Goal: Complete application form: Complete application form

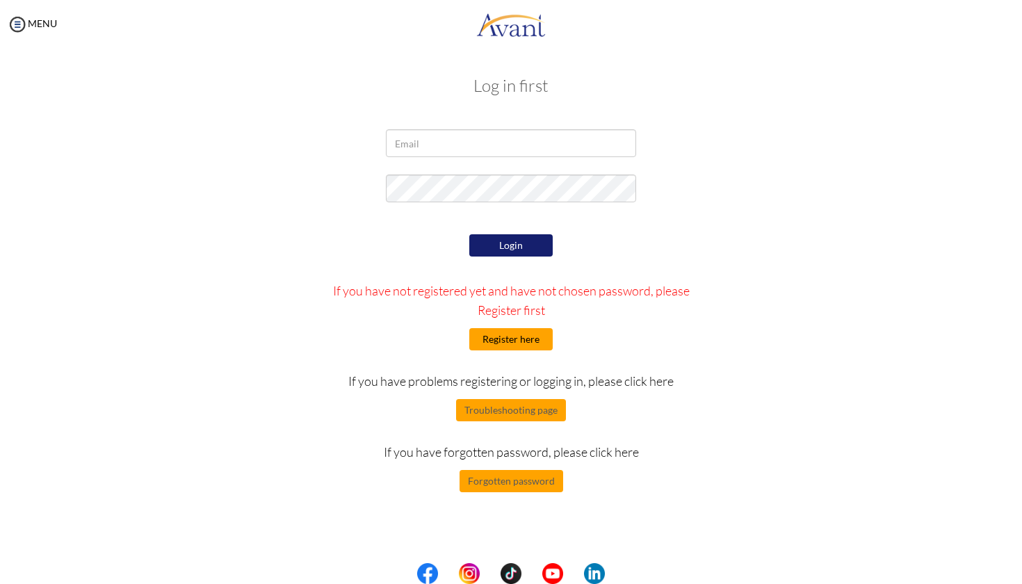
click at [508, 334] on button "Register here" at bounding box center [511, 339] width 83 height 22
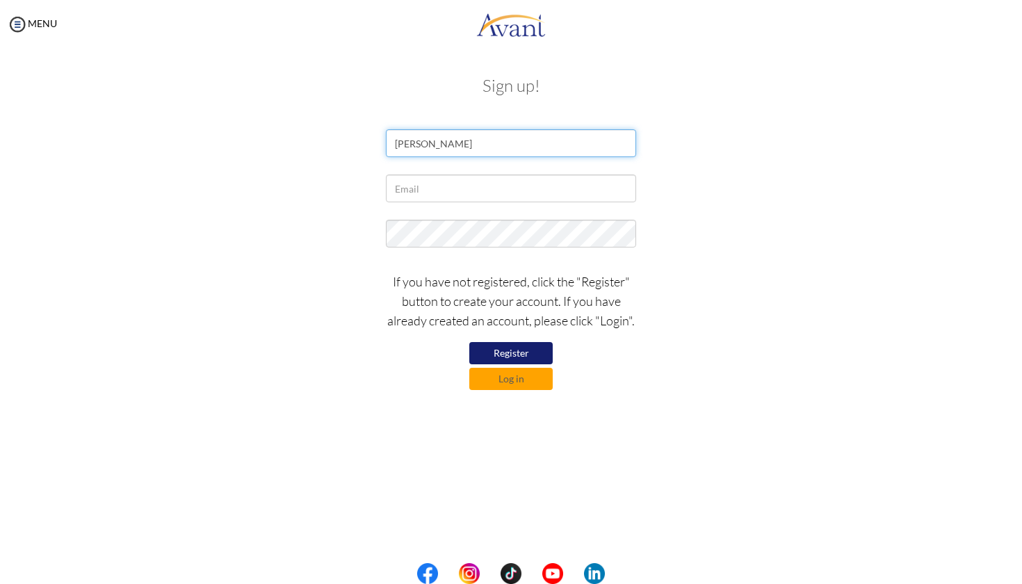
type input "Gail Eusebio"
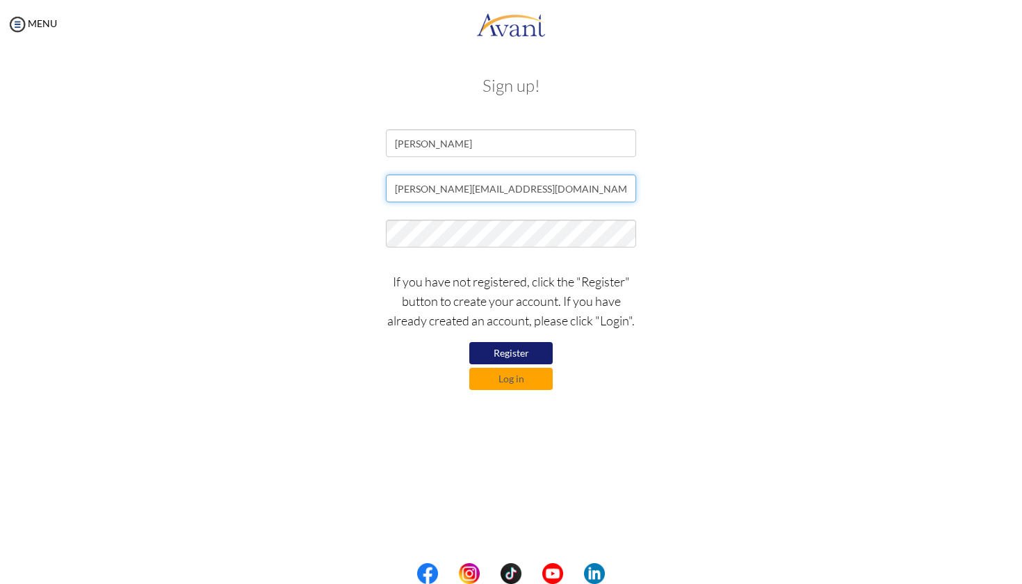
type input "eusebio.gail00@gmail.com"
click at [526, 352] on button "Register" at bounding box center [511, 353] width 83 height 22
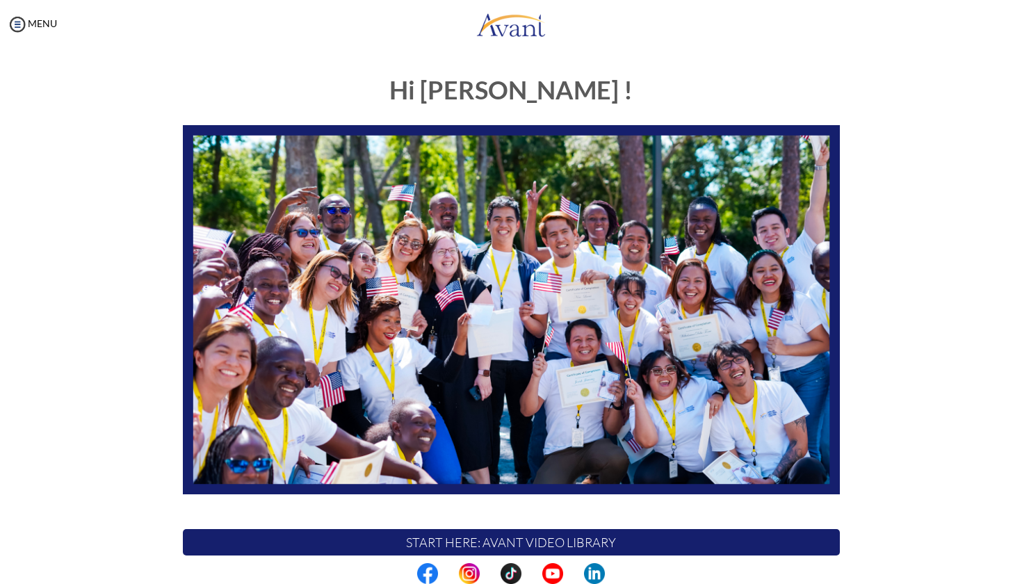
scroll to position [189, 0]
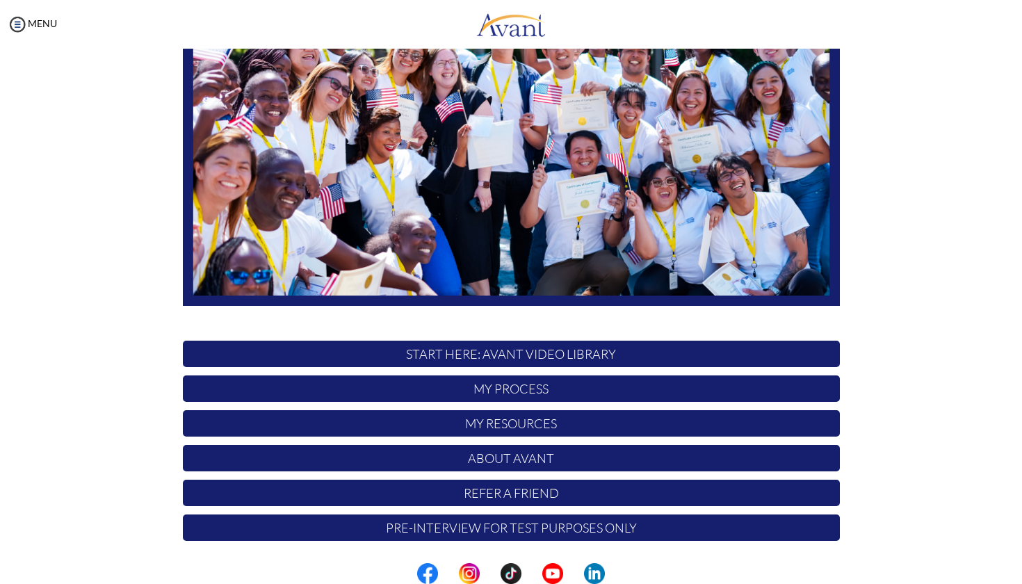
click at [604, 394] on body "Maintenance break. Please come back in 2 hours. MENU My Status What is the next…" at bounding box center [511, 292] width 1022 height 584
click at [21, 20] on img at bounding box center [17, 24] width 21 height 21
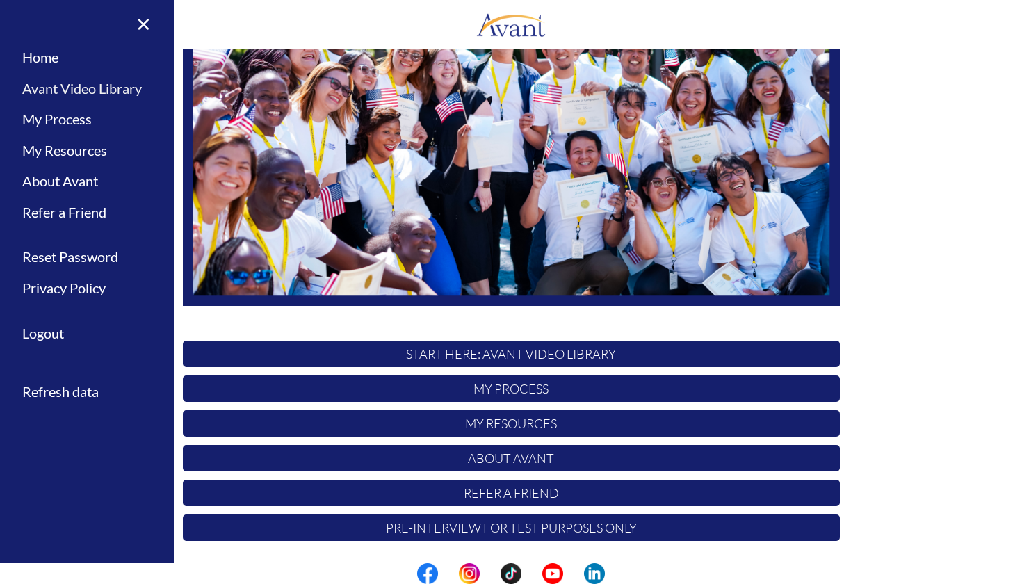
click at [113, 93] on link "Avant Video Library" at bounding box center [87, 88] width 174 height 31
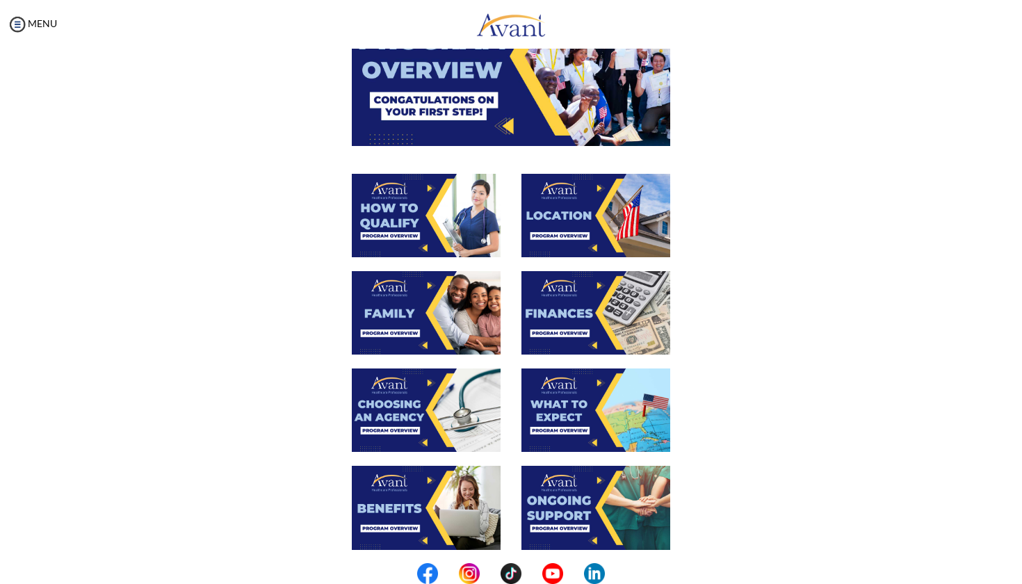
scroll to position [372, 0]
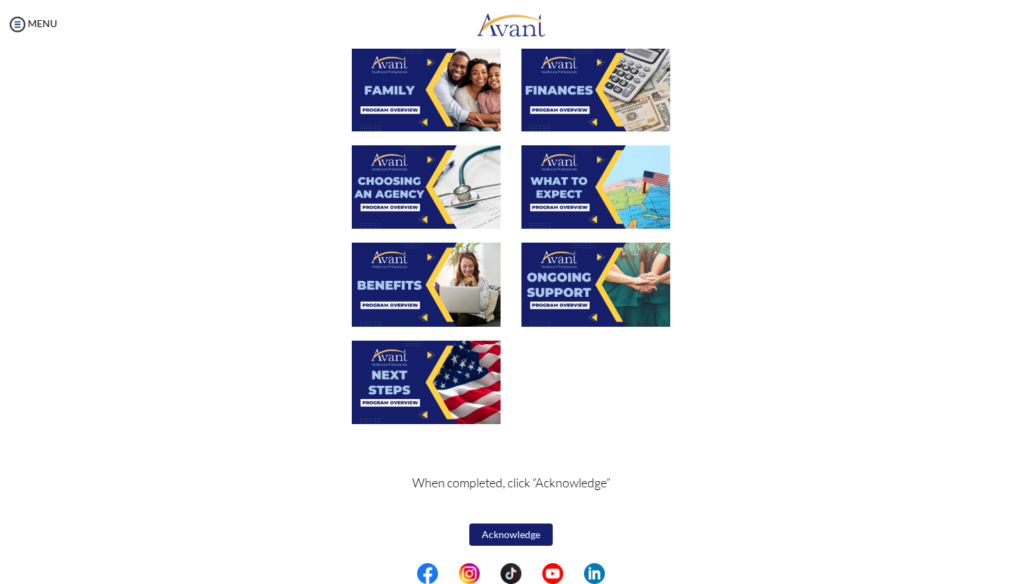
click at [520, 531] on button "Acknowledge" at bounding box center [511, 535] width 83 height 22
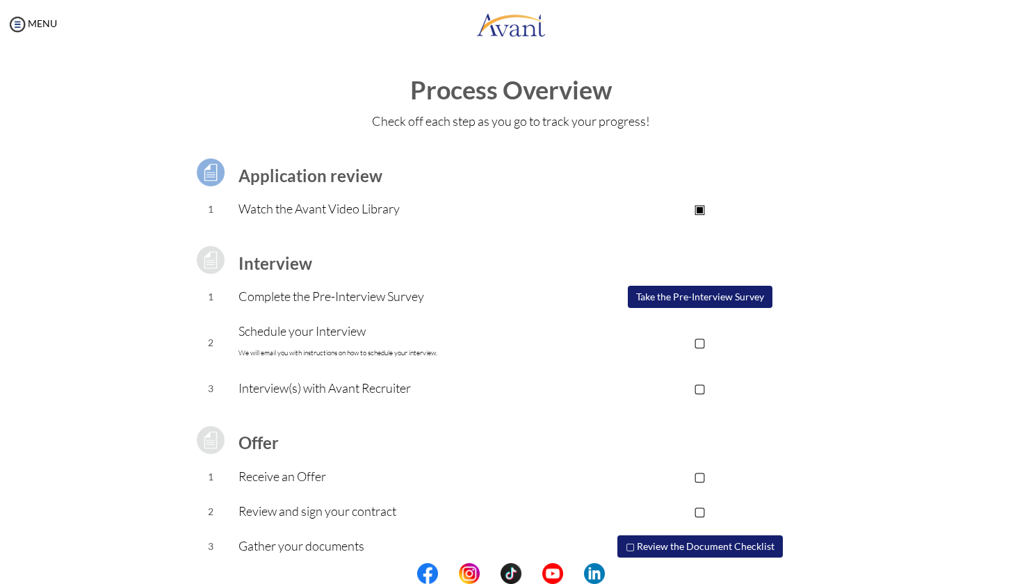
click at [688, 296] on button "Take the Pre-Interview Survey" at bounding box center [700, 297] width 145 height 22
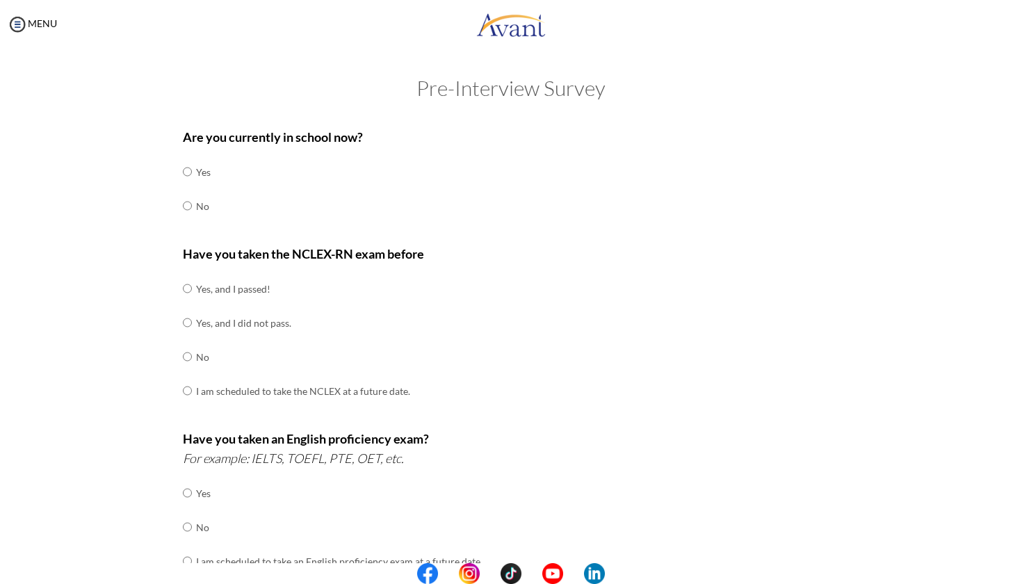
click at [183, 207] on input "radio" at bounding box center [187, 206] width 9 height 28
radio input "true"
click at [184, 284] on input "radio" at bounding box center [187, 289] width 9 height 28
radio input "true"
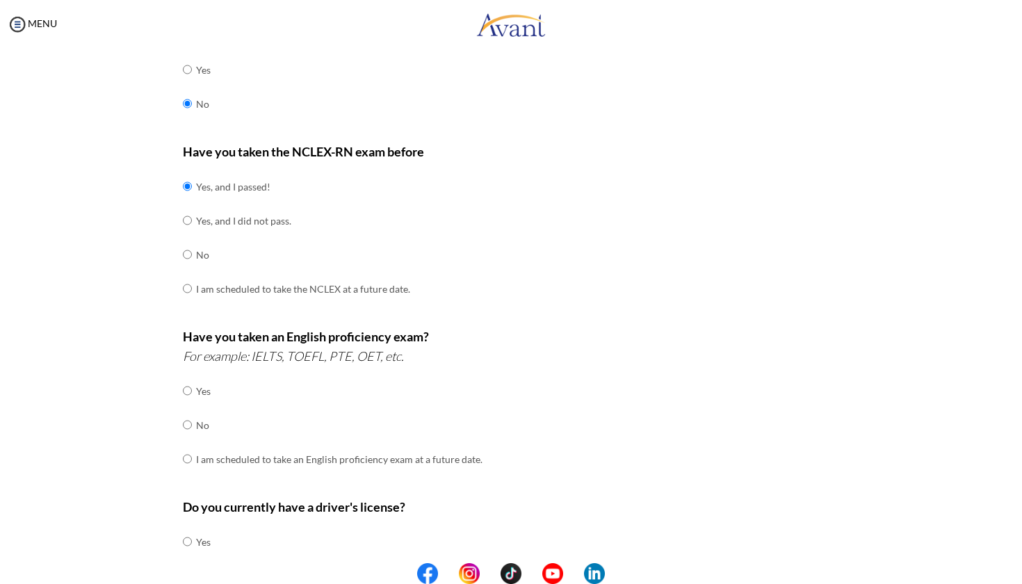
scroll to position [189, 0]
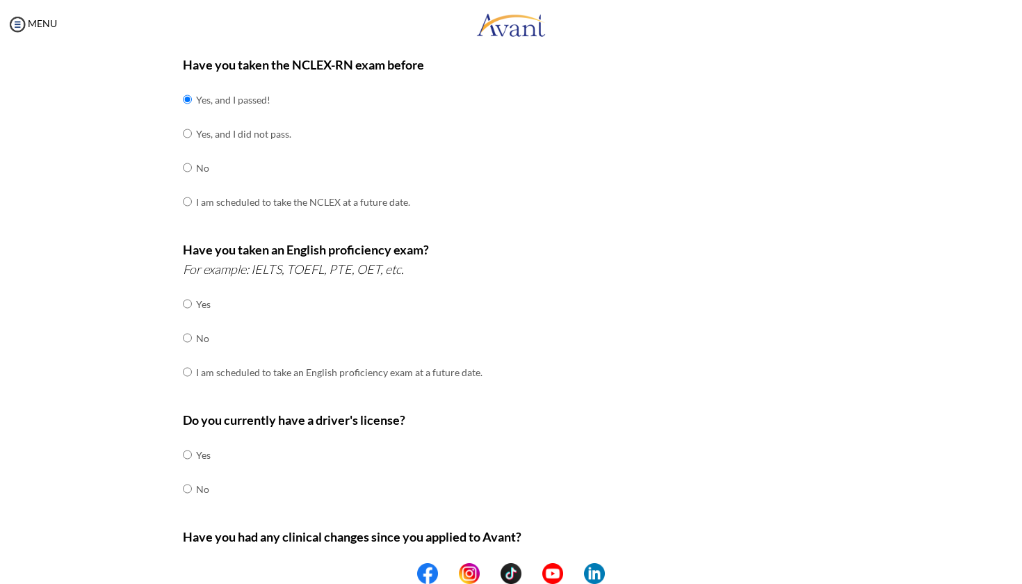
click at [185, 326] on input "radio" at bounding box center [187, 338] width 9 height 28
radio input "true"
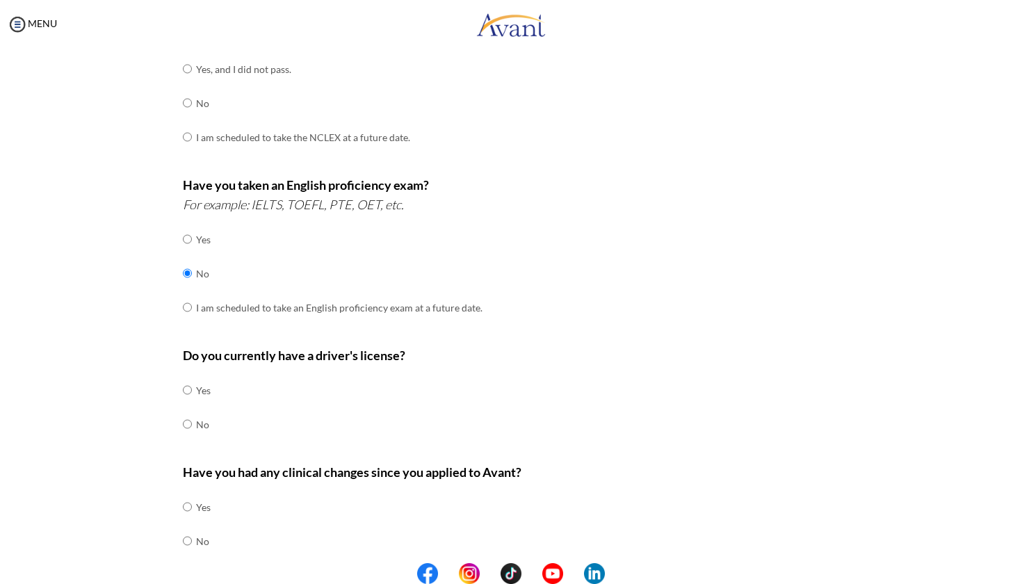
scroll to position [288, 0]
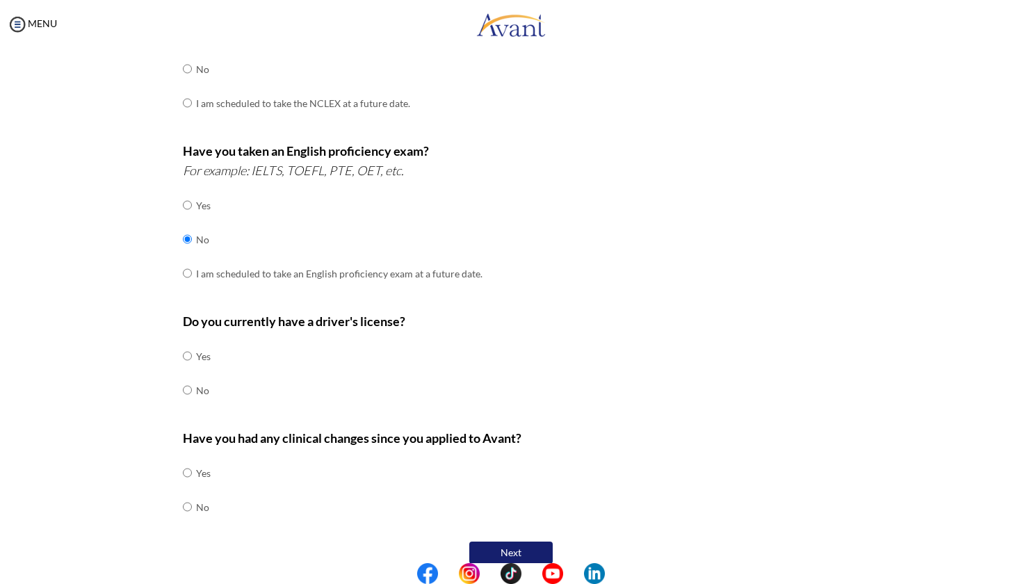
click at [183, 345] on input "radio" at bounding box center [187, 356] width 9 height 28
radio input "true"
click at [183, 493] on input "radio" at bounding box center [187, 507] width 9 height 28
radio input "true"
click at [504, 542] on button "Next" at bounding box center [511, 553] width 83 height 22
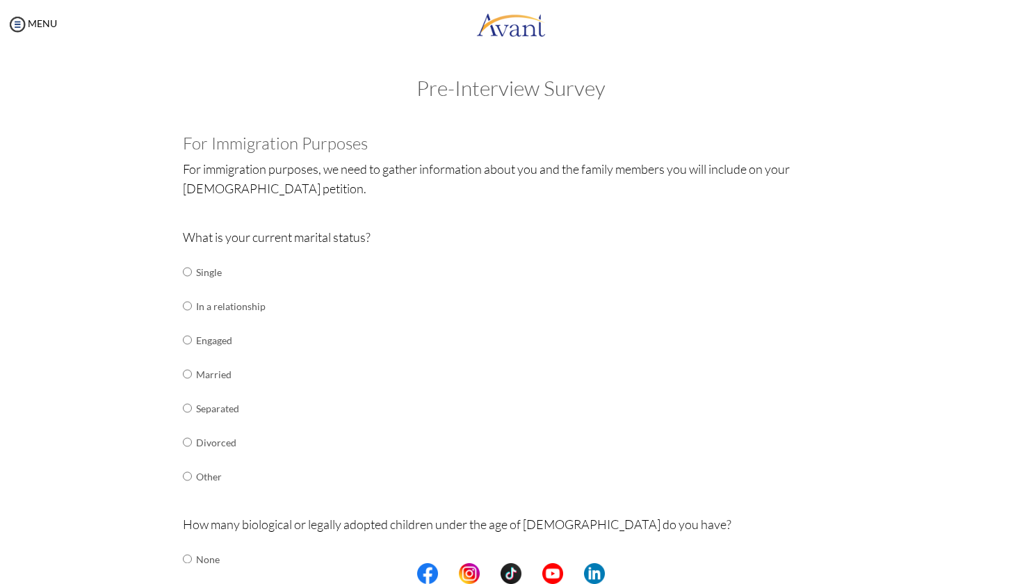
click at [192, 272] on td at bounding box center [194, 272] width 4 height 34
click at [183, 272] on input "radio" at bounding box center [187, 272] width 9 height 28
radio input "true"
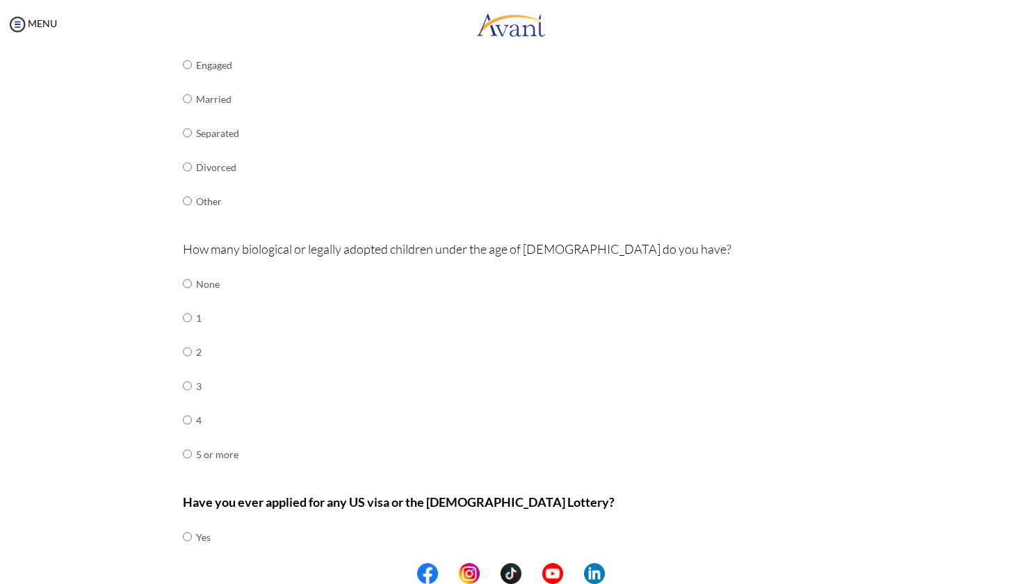
scroll to position [293, 0]
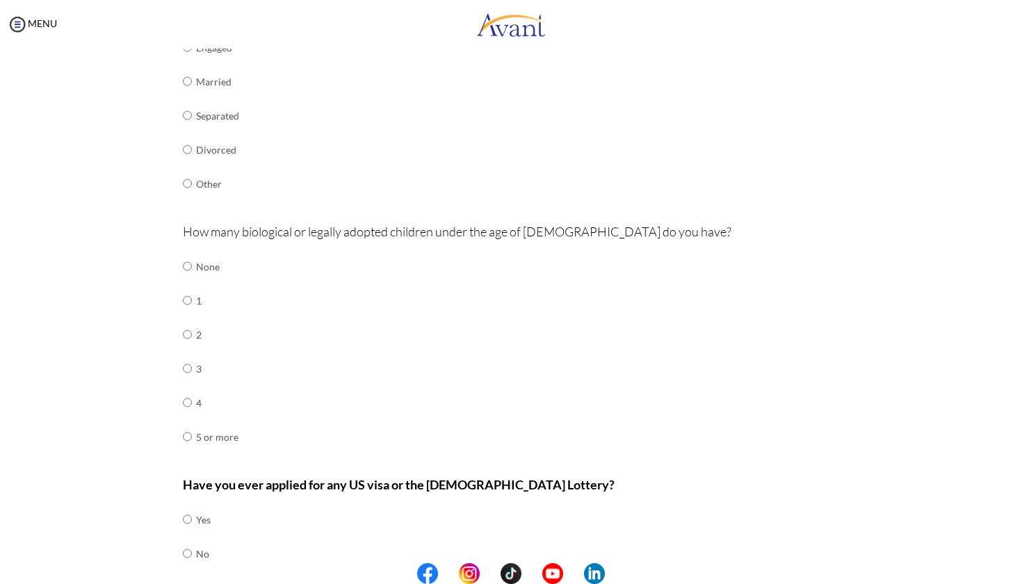
click at [183, 256] on input "radio" at bounding box center [187, 266] width 9 height 28
radio input "true"
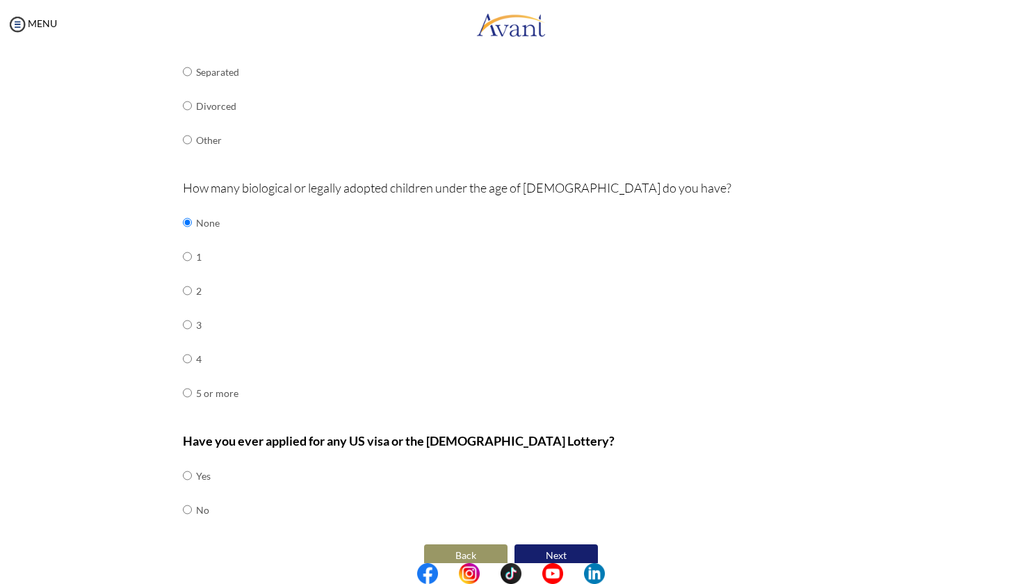
click at [183, 496] on input "radio" at bounding box center [187, 510] width 9 height 28
radio input "true"
click at [557, 545] on button "Next" at bounding box center [556, 556] width 83 height 22
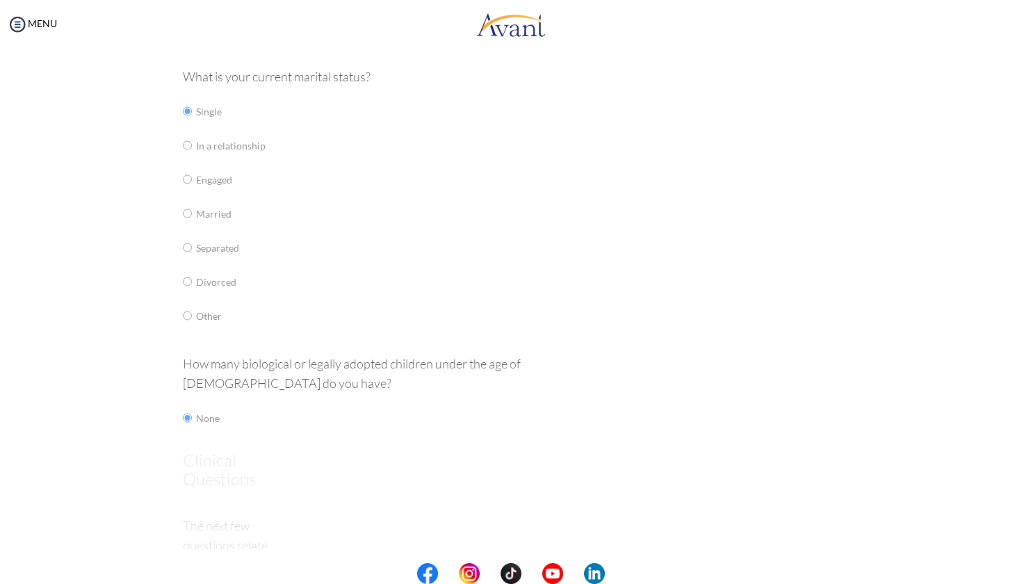
scroll to position [0, 0]
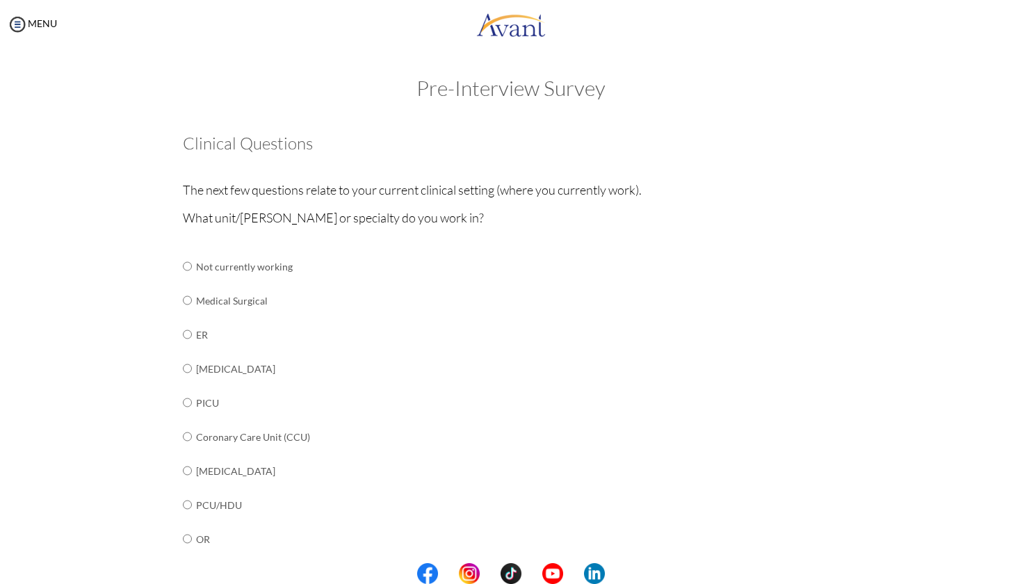
click at [183, 300] on input "radio" at bounding box center [187, 301] width 9 height 28
radio input "true"
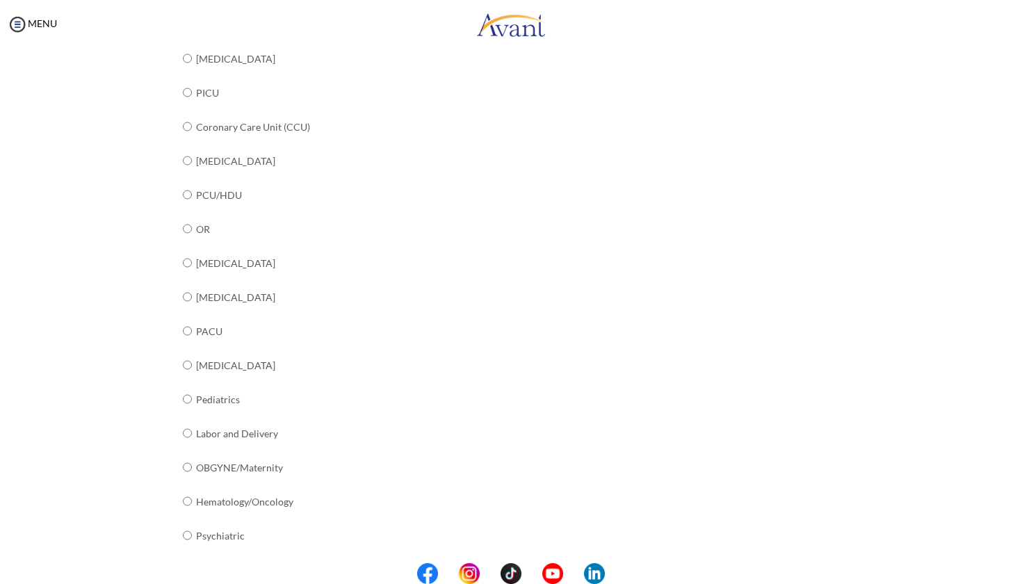
scroll to position [397, 0]
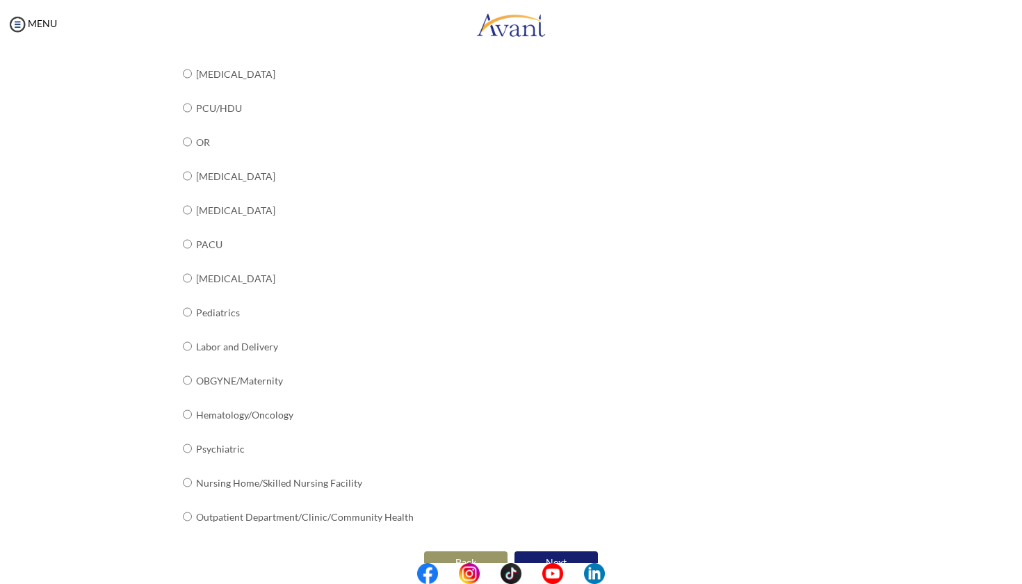
click at [556, 552] on button "Next" at bounding box center [556, 563] width 83 height 22
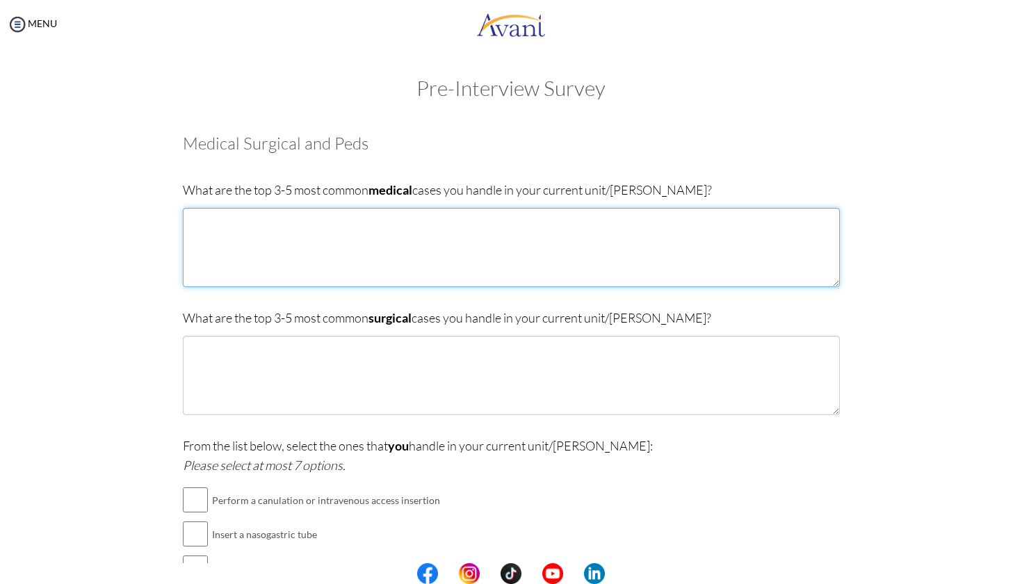
click at [476, 250] on textarea at bounding box center [511, 247] width 657 height 79
type textarea "C"
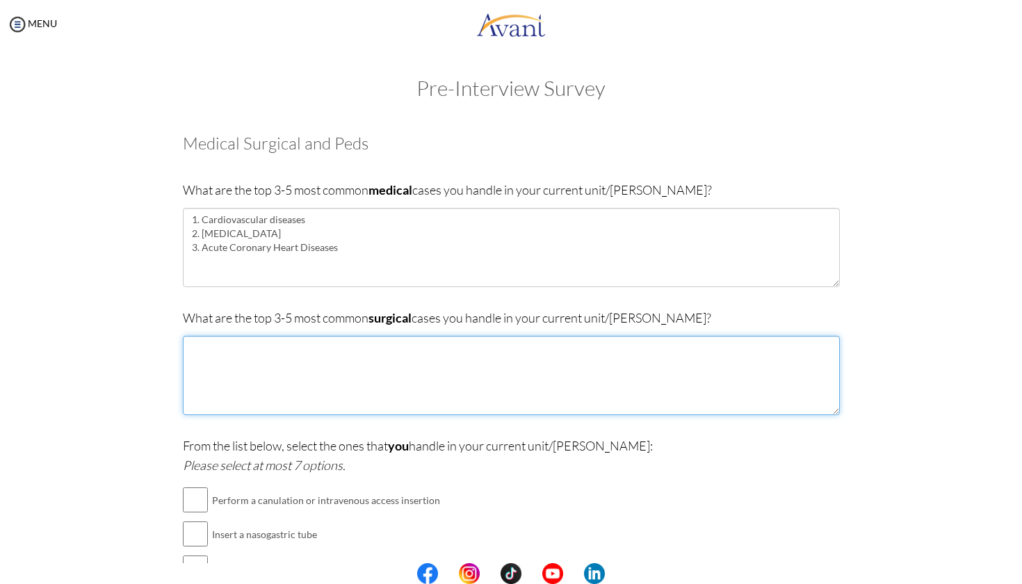
click at [314, 344] on textarea at bounding box center [511, 375] width 657 height 79
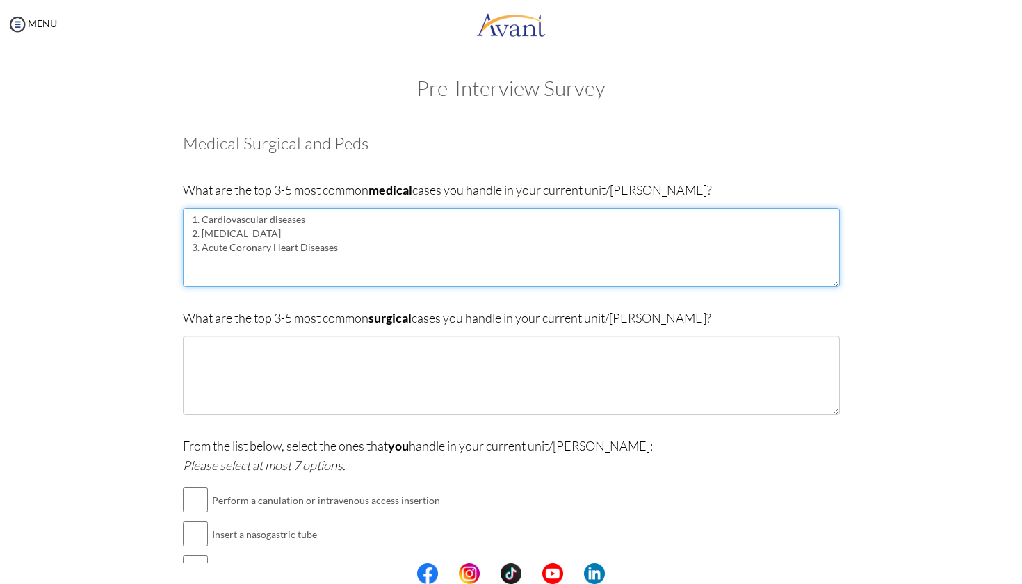
click at [334, 241] on textarea "1. Cardiovascular diseases 2. [MEDICAL_DATA] 3. Acute Coronary Heart Diseases" at bounding box center [511, 247] width 657 height 79
type textarea "1. Cardiovascular diseases 2. [MEDICAL_DATA] 3. Acute [MEDICAL_DATA]"
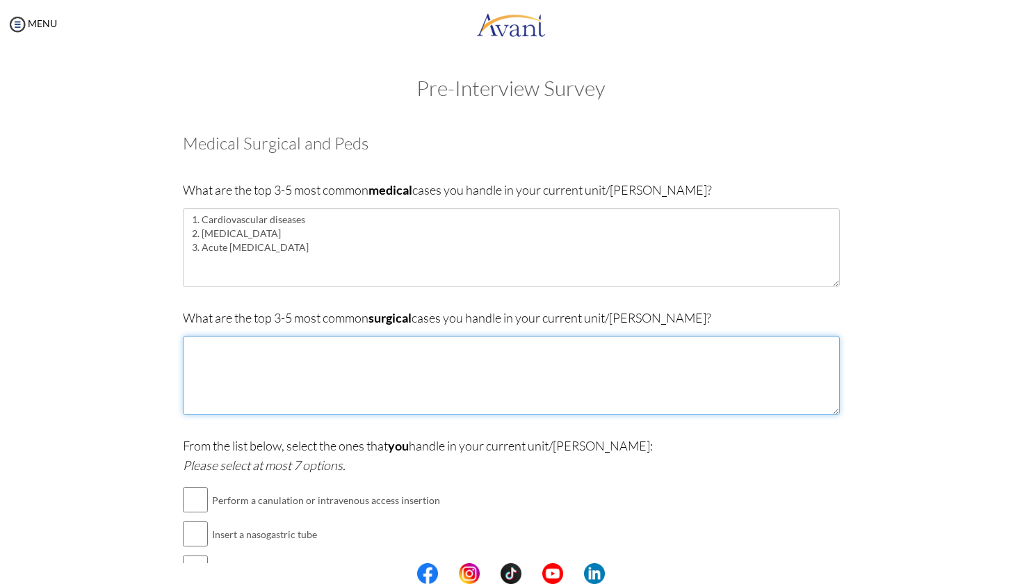
click at [275, 351] on textarea at bounding box center [511, 375] width 657 height 79
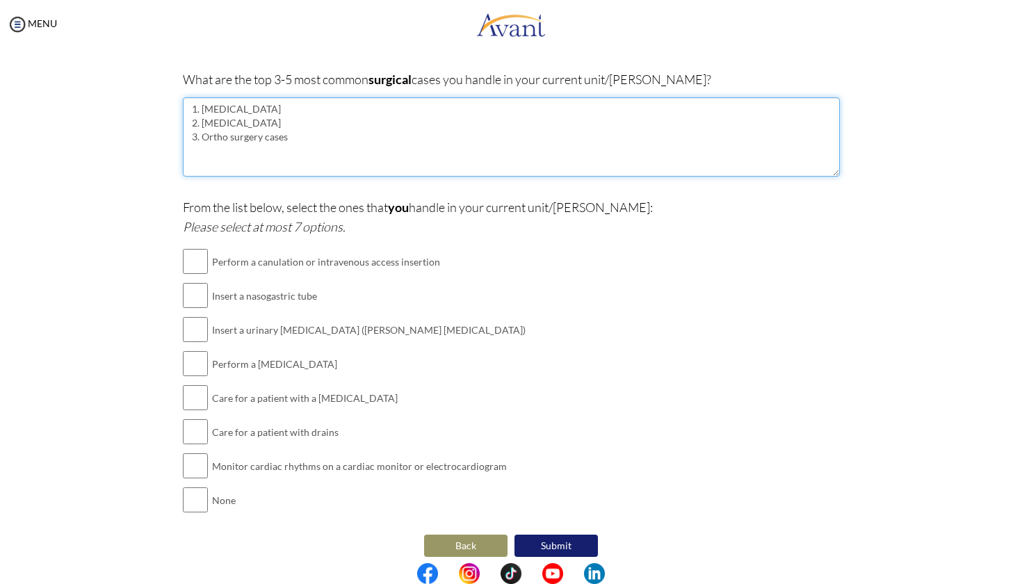
type textarea "1. [MEDICAL_DATA] 2. [MEDICAL_DATA] 3. Ortho surgery cases"
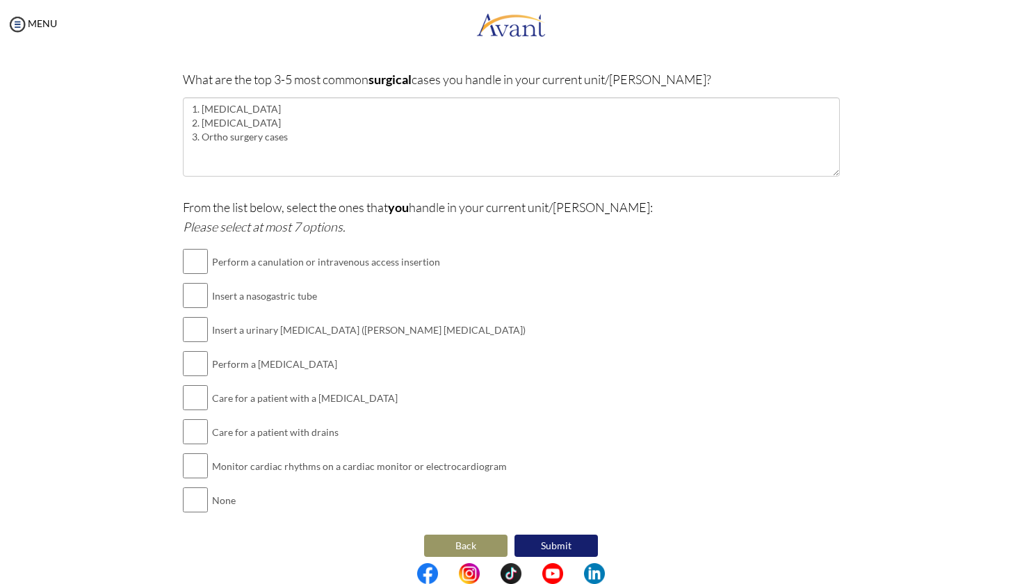
click at [371, 265] on td "Perform a canulation or intravenous access insertion" at bounding box center [369, 262] width 314 height 34
click at [188, 263] on input "checkbox" at bounding box center [195, 262] width 25 height 28
checkbox input "true"
click at [193, 297] on input "checkbox" at bounding box center [195, 296] width 25 height 28
checkbox input "true"
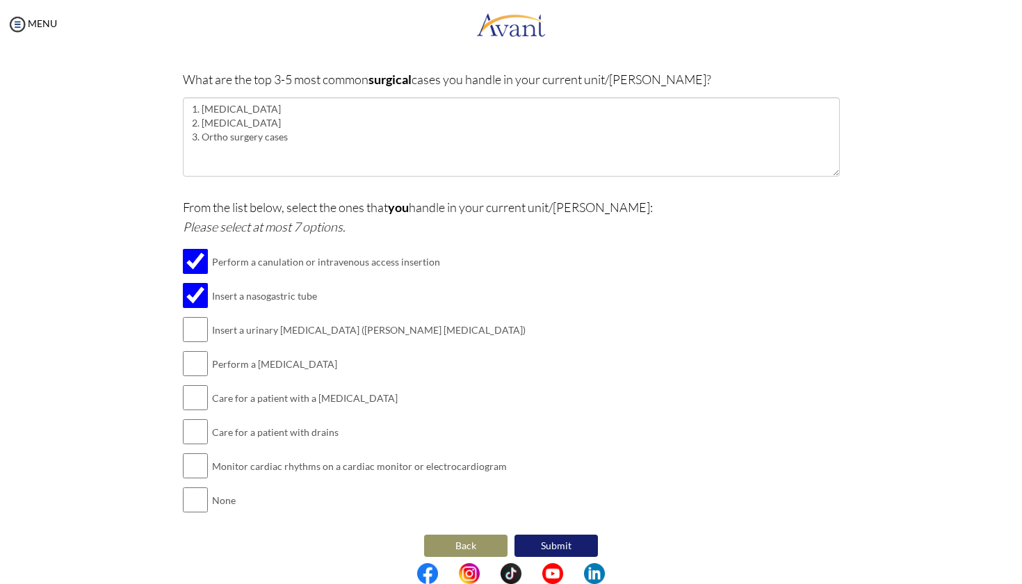
click at [189, 326] on input "checkbox" at bounding box center [195, 330] width 25 height 28
checkbox input "true"
click at [190, 360] on input "checkbox" at bounding box center [195, 364] width 25 height 28
checkbox input "true"
click at [187, 394] on input "checkbox" at bounding box center [195, 398] width 25 height 28
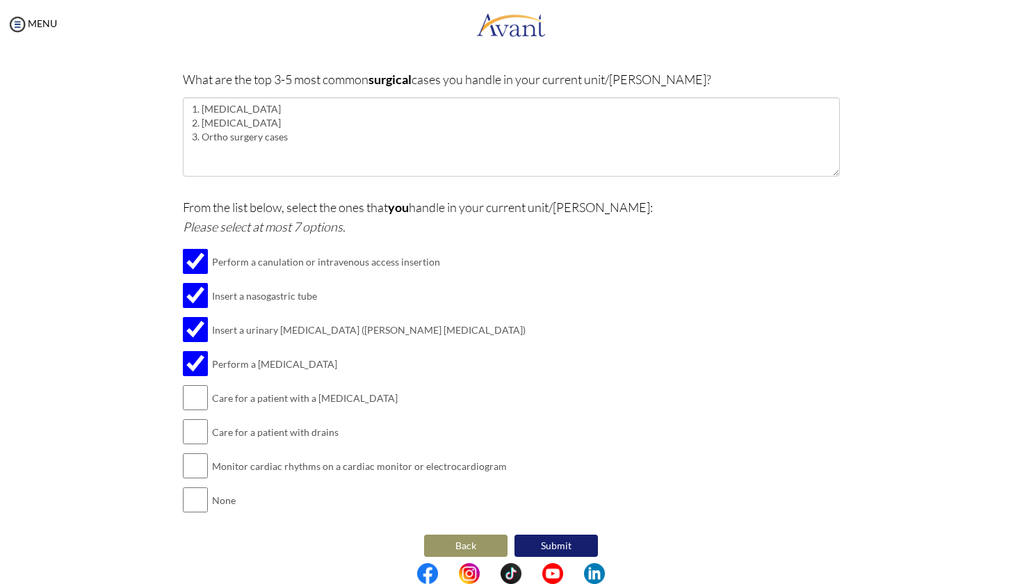
checkbox input "true"
click at [184, 424] on input "checkbox" at bounding box center [195, 432] width 25 height 28
checkbox input "true"
click at [185, 452] on input "checkbox" at bounding box center [195, 466] width 25 height 28
checkbox input "true"
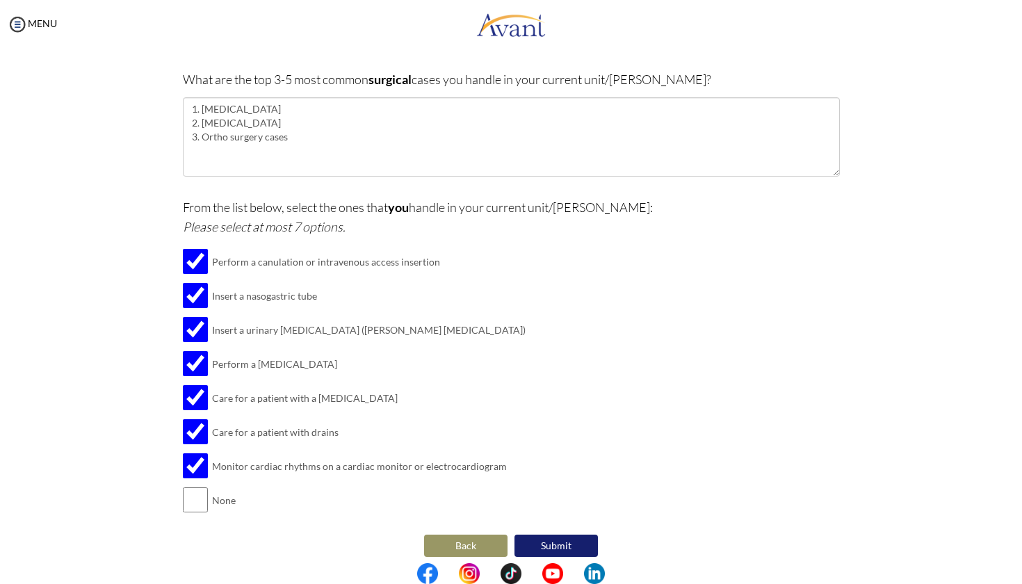
click at [550, 535] on button "Submit" at bounding box center [556, 546] width 83 height 22
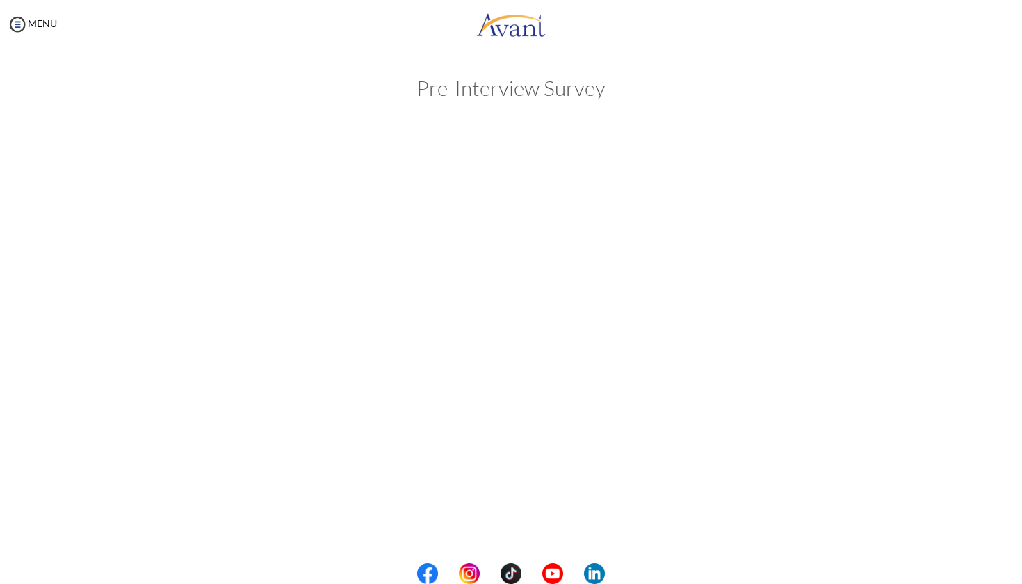
scroll to position [0, 0]
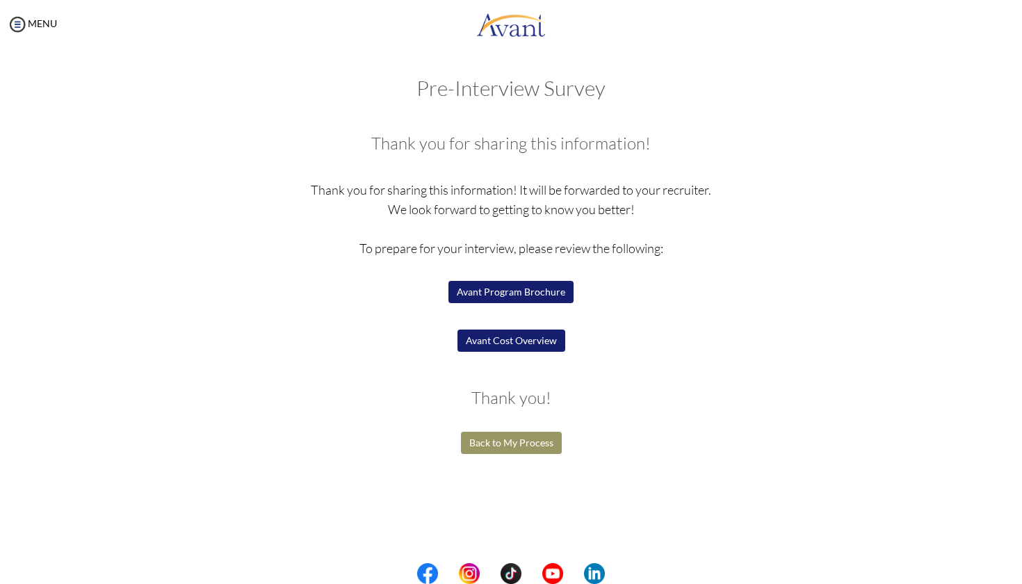
click at [542, 346] on button "Avant Cost Overview" at bounding box center [512, 341] width 108 height 22
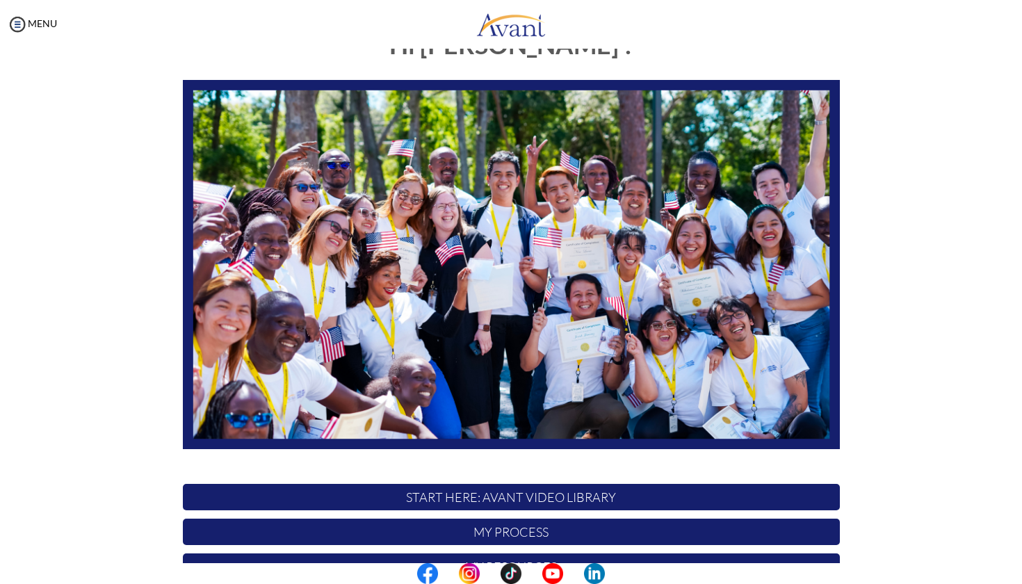
scroll to position [189, 0]
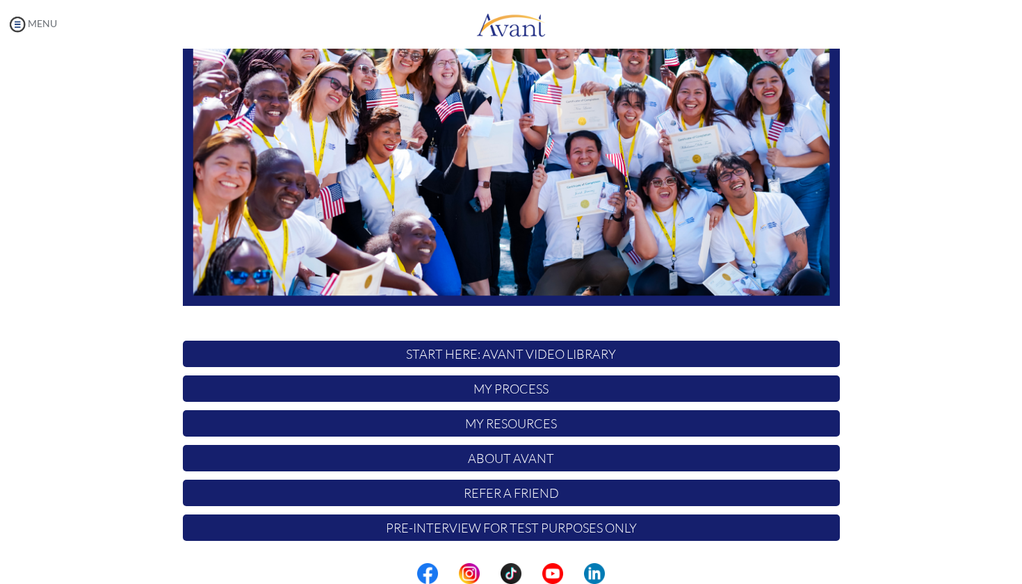
click at [16, 23] on img at bounding box center [17, 24] width 21 height 21
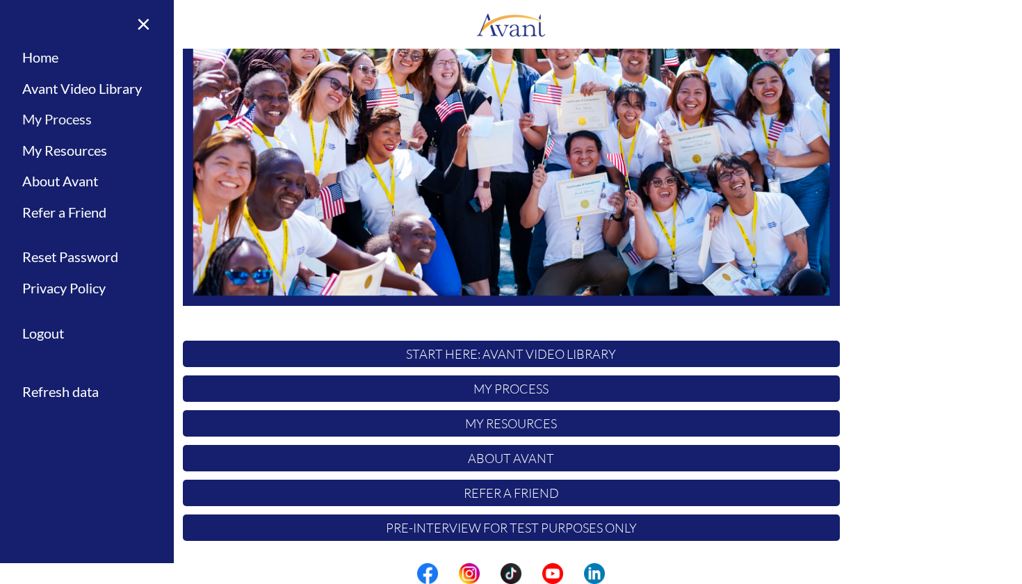
click at [65, 111] on link "My Process" at bounding box center [87, 119] width 174 height 31
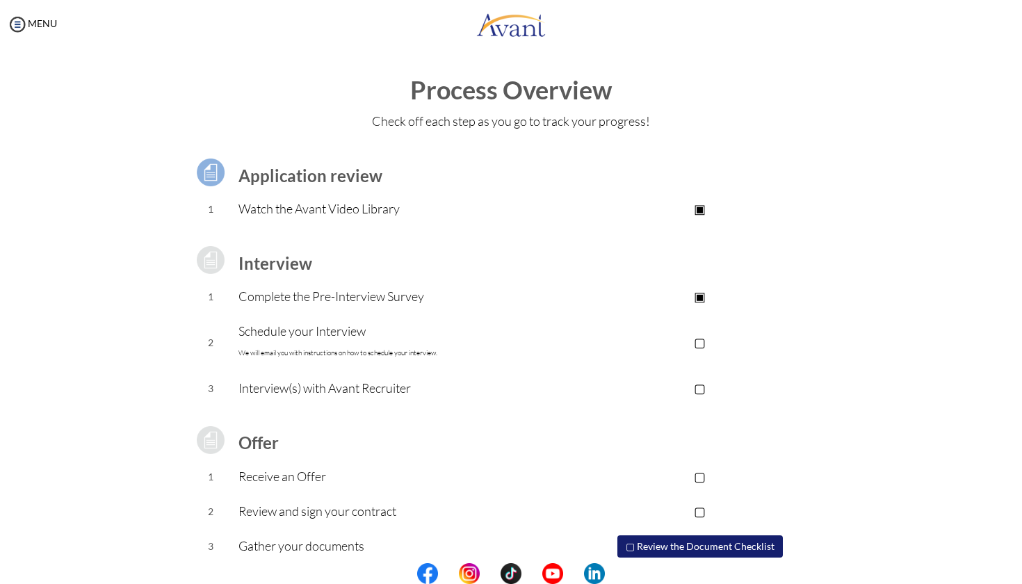
click at [700, 346] on p "▢" at bounding box center [700, 341] width 279 height 19
click at [700, 346] on p "▣" at bounding box center [700, 341] width 279 height 19
click at [433, 341] on p "Schedule your Interview We will email you with instructions on how to schedule …" at bounding box center [400, 342] width 322 height 42
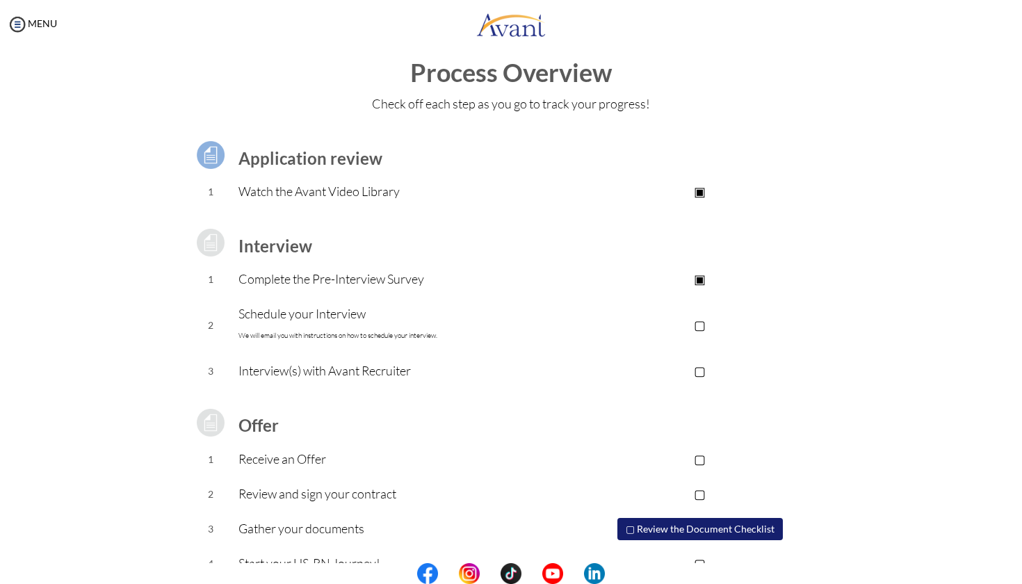
scroll to position [47, 0]
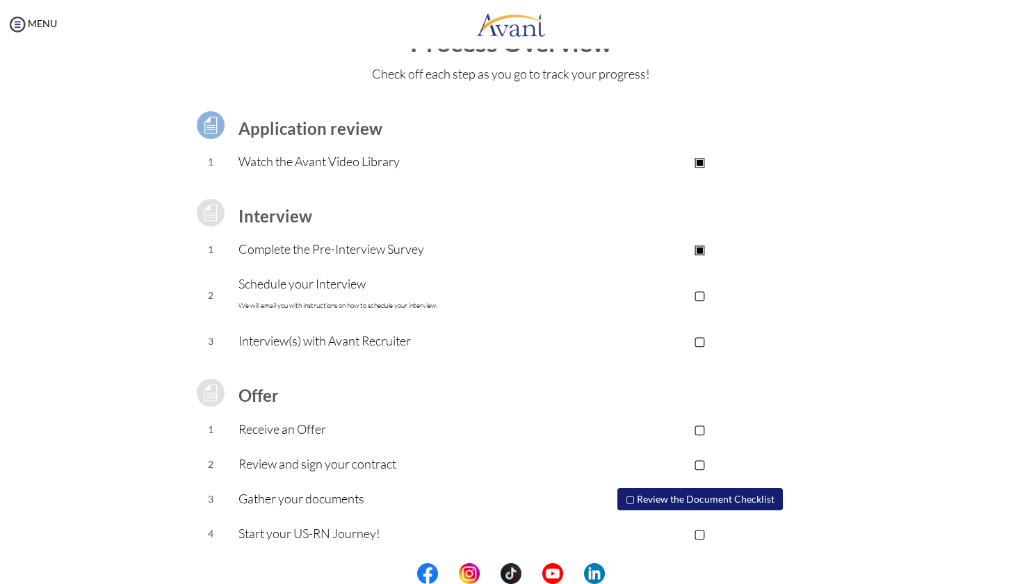
click at [837, 6] on link at bounding box center [511, 24] width 1022 height 42
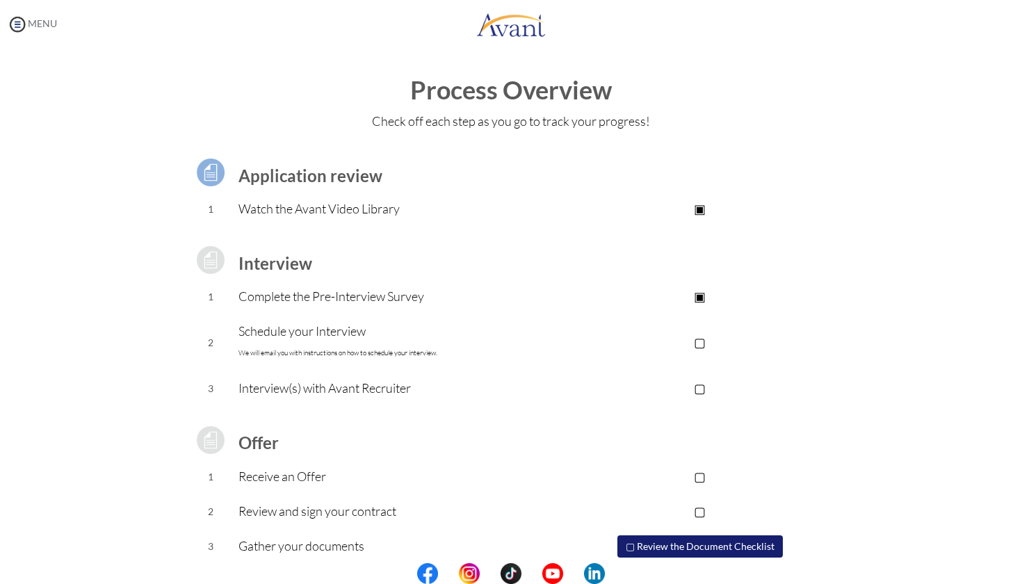
click at [29, 19] on link "MENU" at bounding box center [32, 23] width 50 height 12
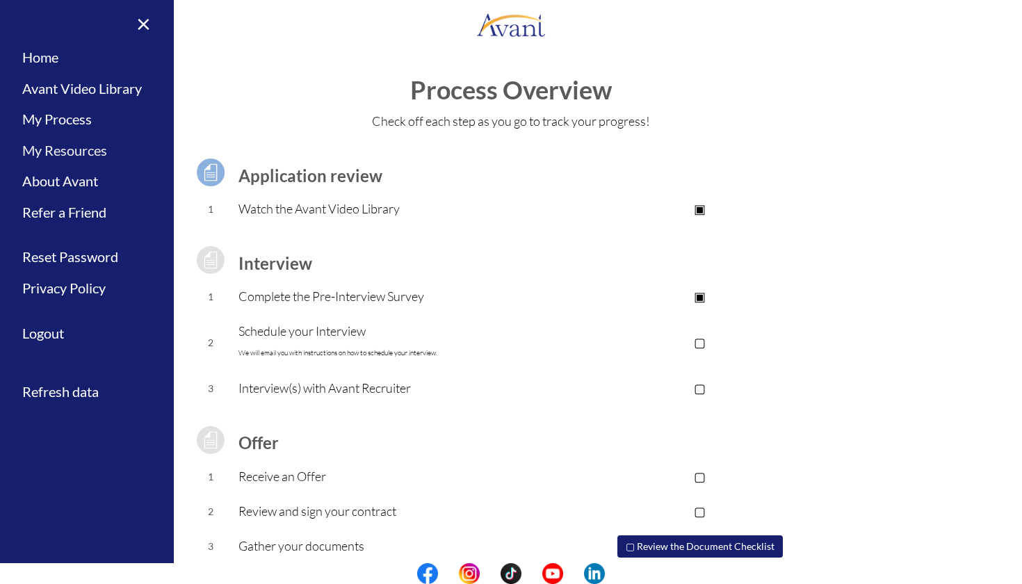
click at [42, 145] on link "My Resources" at bounding box center [87, 150] width 174 height 31
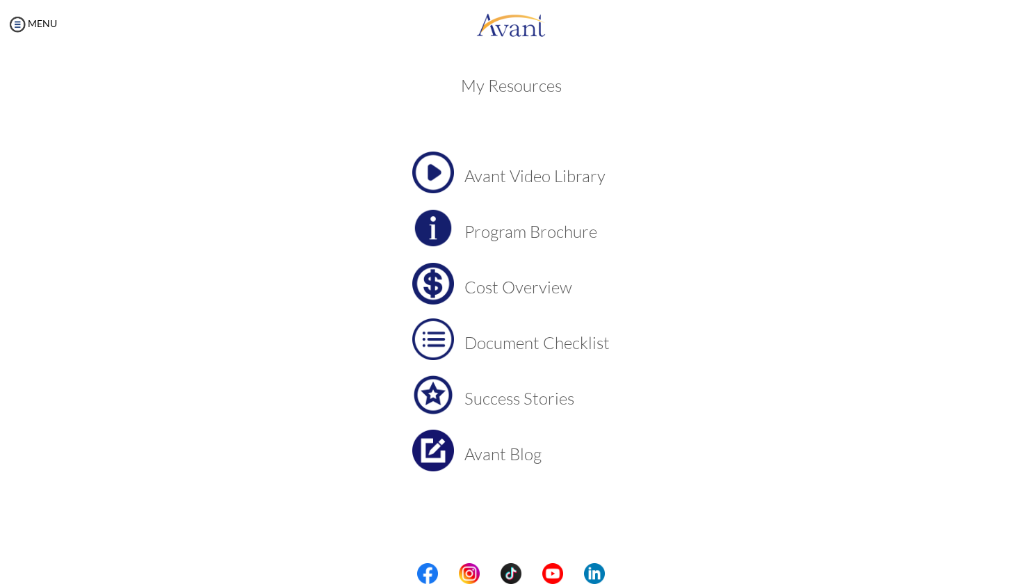
click at [486, 292] on h3 "Cost Overview" at bounding box center [537, 287] width 145 height 18
click at [550, 239] on h3 "Program Brochure" at bounding box center [537, 232] width 145 height 18
